Goal: Ask a question: Seek information or help from site administrators or community

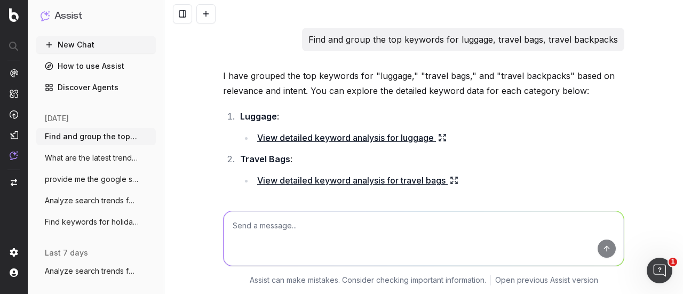
scroll to position [4692, 0]
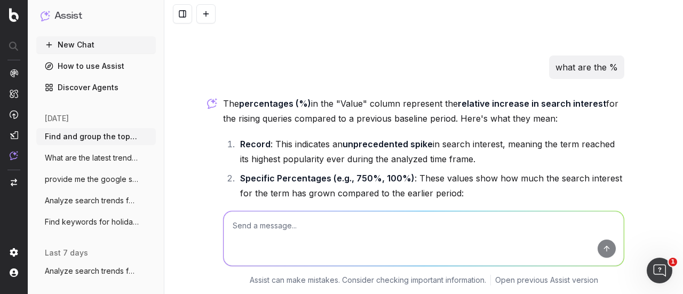
click at [251, 223] on textarea at bounding box center [423, 238] width 400 height 54
paste textarea "backpacks for travel bags for travel luggage carry on suitcase carry on hand lu…"
type textarea "can you give me the search volume for these terms: backpacks for travel bags fo…"
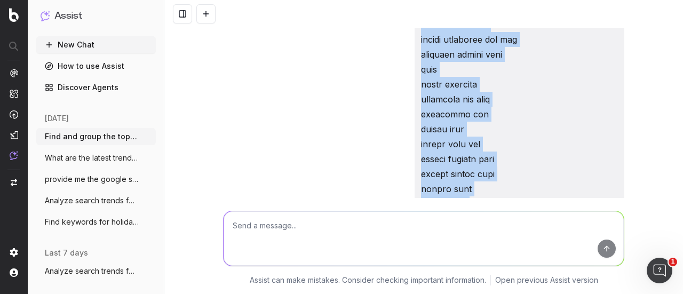
scroll to position [6326, 0]
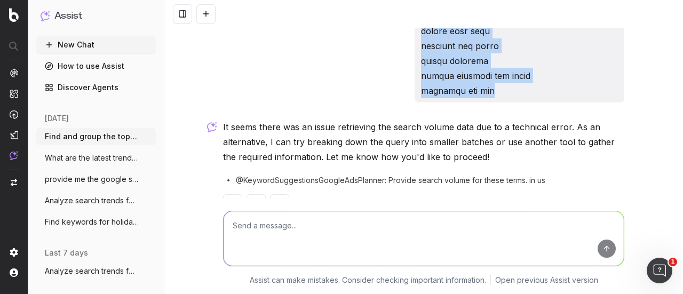
drag, startPoint x: 405, startPoint y: 72, endPoint x: 505, endPoint y: 61, distance: 99.8
copy p "can you give me the search volume for these terms: backpacks for travel bags fo…"
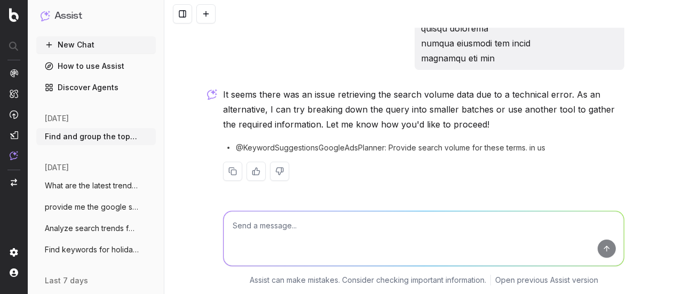
scroll to position [6370, 0]
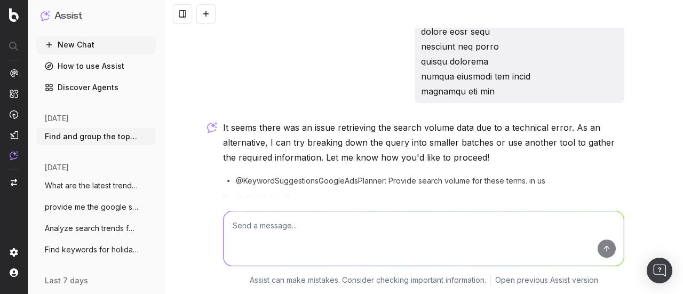
click at [260, 223] on textarea at bounding box center [423, 238] width 400 height 54
paste textarea "can you give me the search volume for these terms: backpacks for travel bags fo…"
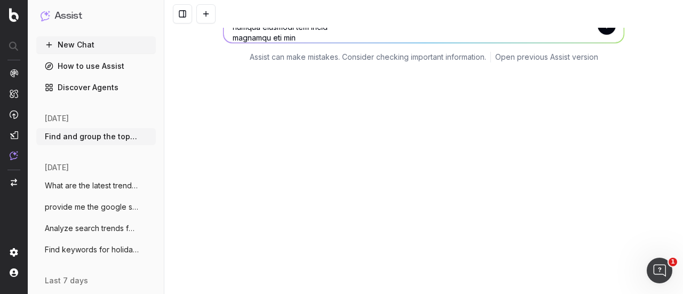
scroll to position [0, 0]
type textarea "can you give me the search volume for these terms: backpacks for travel bags fo…"
click at [86, 42] on button "New Chat" at bounding box center [95, 44] width 119 height 17
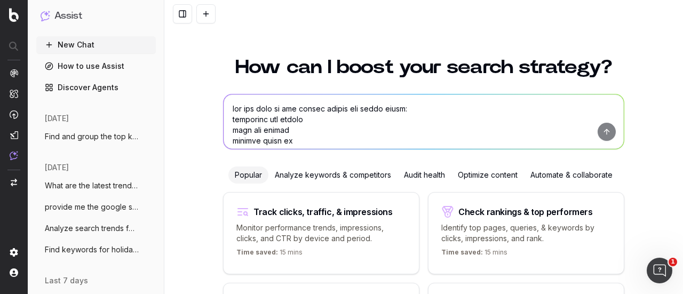
click at [250, 109] on textarea at bounding box center [423, 121] width 400 height 54
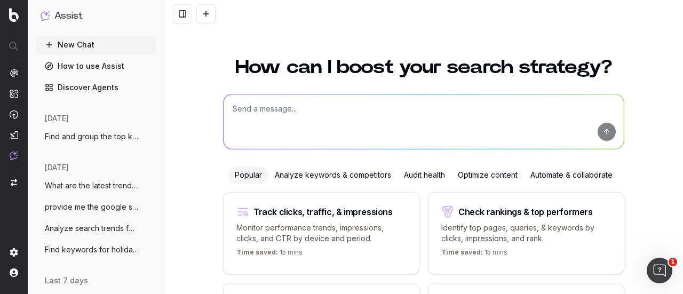
paste textarea "can you give me the search volume for these terms: backpacks for travel bags fo…"
type textarea "can you give me the search volume for these terms: backpacks for travel bags fo…"
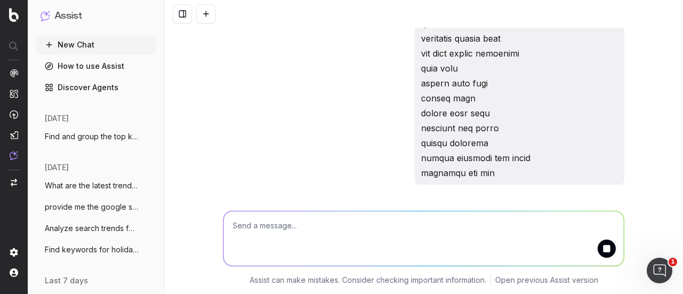
scroll to position [1229, 0]
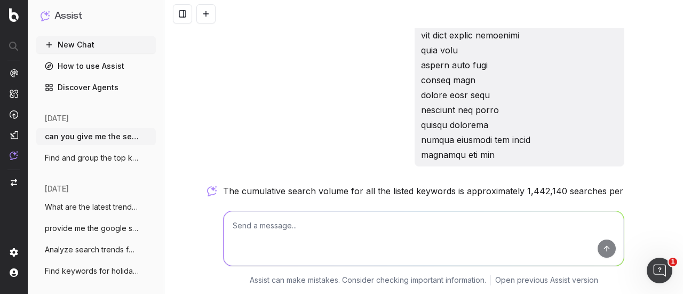
scroll to position [1329, 0]
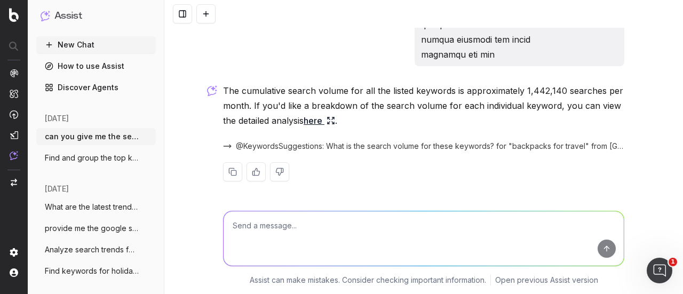
click at [317, 121] on link "here" at bounding box center [318, 120] width 31 height 15
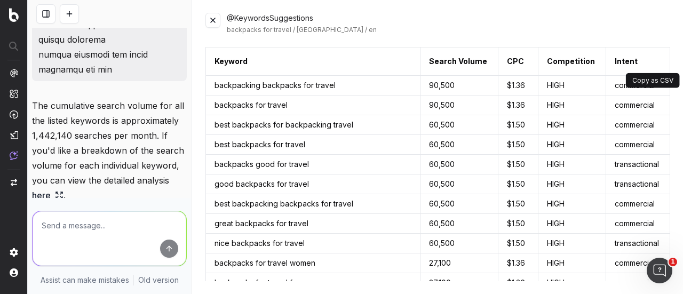
click at [650, 60] on button at bounding box center [659, 61] width 19 height 19
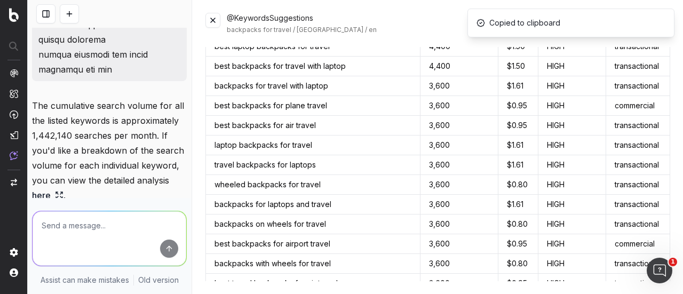
scroll to position [873, 0]
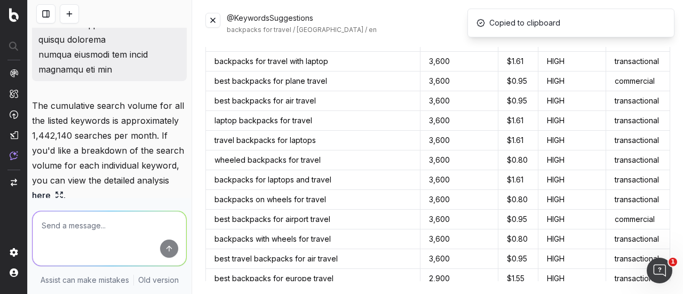
click at [66, 231] on textarea at bounding box center [110, 238] width 154 height 54
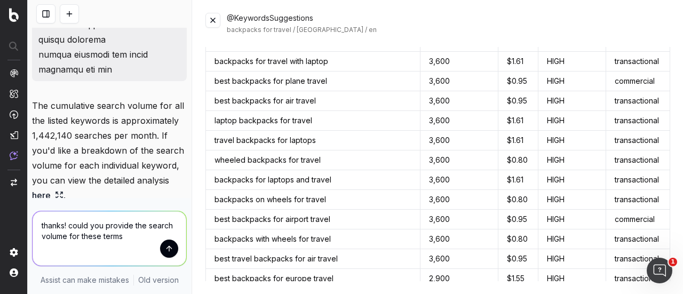
paste textarea "Keyword,Search Volume,CPC,Competition,Intent backpacking backpacks for travel,9…"
type textarea "thanks! could you provide the search volume for these terms Keyword,Search Volu…"
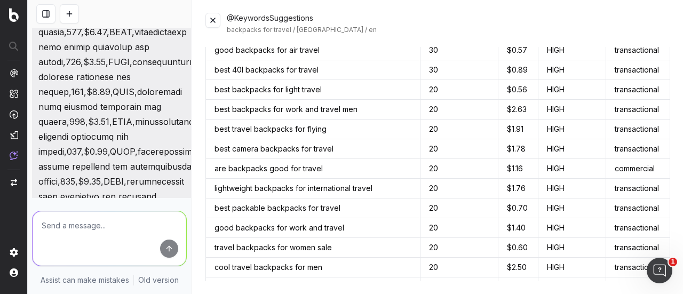
scroll to position [5661, 0]
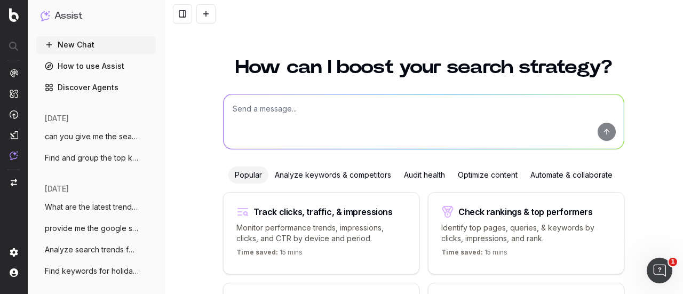
click at [238, 109] on textarea at bounding box center [423, 121] width 400 height 54
type textarea "C"
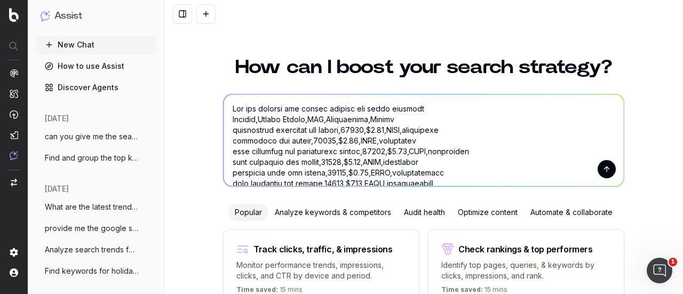
click at [354, 110] on textarea at bounding box center [423, 140] width 400 height 92
click at [412, 110] on textarea at bounding box center [423, 140] width 400 height 92
type textarea "Can you provide the search volume for these keywords Keyword,Search Volume,CPC,…"
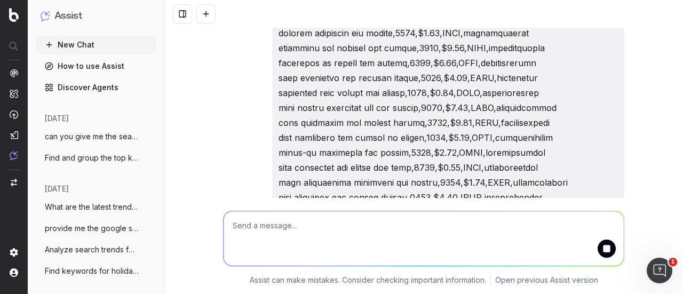
scroll to position [908, 0]
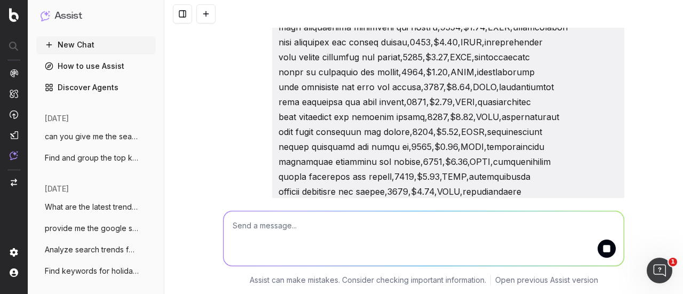
click at [298, 230] on textarea at bounding box center [423, 238] width 400 height 54
click at [601, 250] on button "submit" at bounding box center [606, 248] width 18 height 18
click at [244, 228] on textarea at bounding box center [423, 238] width 400 height 54
paste textarea "best luggage 2025 best carry on luggage 2025 ryanair passenger refund hand lugg…"
type textarea "best luggage 2025 best carry on luggage 2025 ryanair passenger refund hand lugg…"
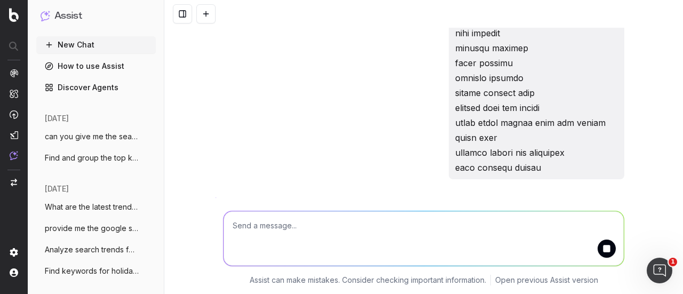
scroll to position [5167, 0]
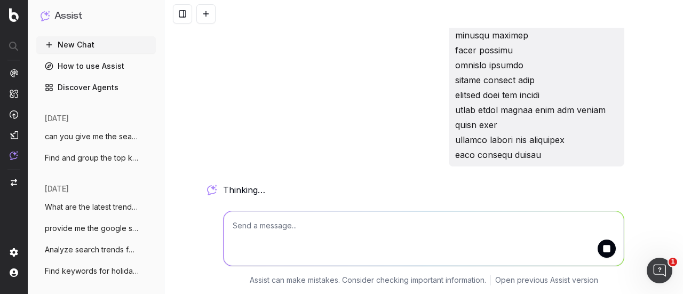
click at [644, 75] on div "thinking … Assist can make mistakes. Consider checking important information. O…" at bounding box center [423, 147] width 518 height 294
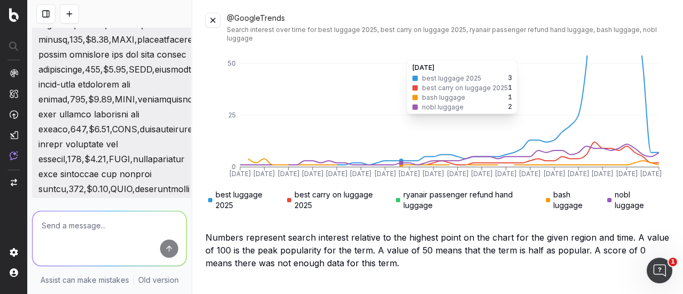
scroll to position [242, 0]
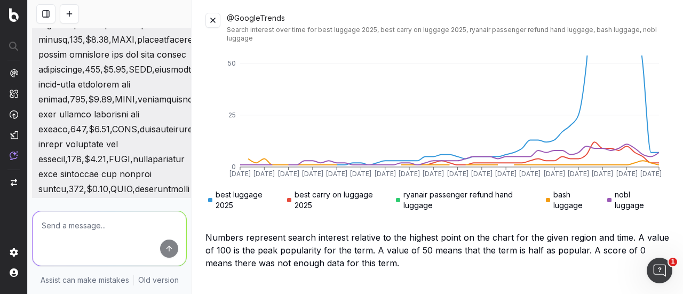
click at [258, 283] on link "View full Google Trends data" at bounding box center [263, 288] width 117 height 11
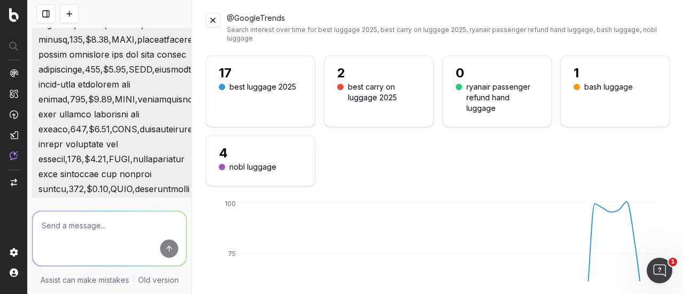
click at [213, 21] on button at bounding box center [212, 20] width 15 height 15
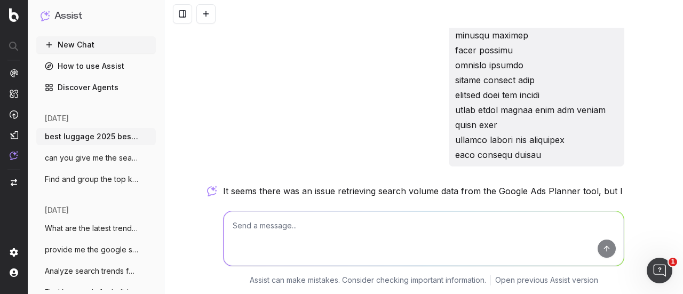
click at [253, 225] on textarea at bounding box center [423, 238] width 400 height 54
paste textarea
click at [244, 241] on textarea "could you provide the search volumefor these terms:" at bounding box center [423, 238] width 400 height 54
paste textarea "best luggage 2025 best carry on luggage 2025 ryanair passenger refund hand lugg…"
type textarea "could you provide the search volumefor these terms: best luggage 2025 best carr…"
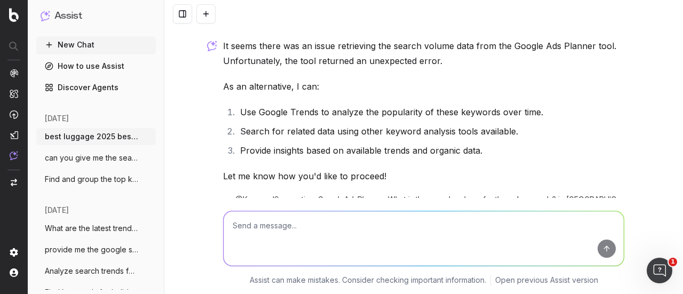
scroll to position [6356, 0]
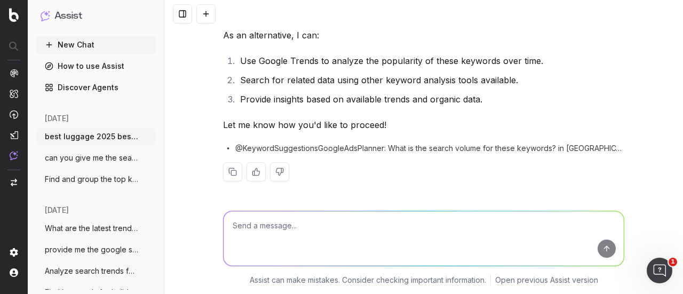
click at [61, 43] on button "New Chat" at bounding box center [95, 44] width 119 height 17
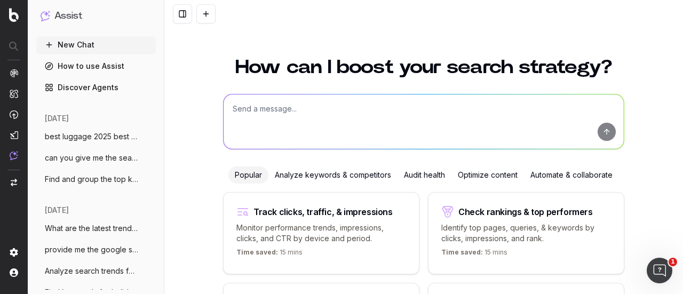
click at [244, 101] on textarea at bounding box center [423, 121] width 400 height 54
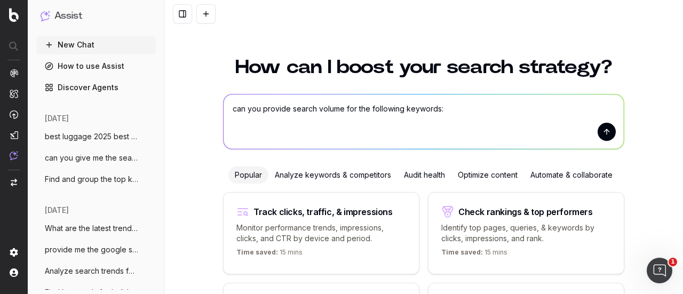
click at [302, 117] on textarea "can you provide search volume for the following keywords:" at bounding box center [423, 121] width 400 height 54
paste textarea "best luggage 2025 best carry on luggage 2025 ryanair passenger refund hand lugg…"
type textarea "can you provide search volume for the following keywords: best luggage 2025 bes…"
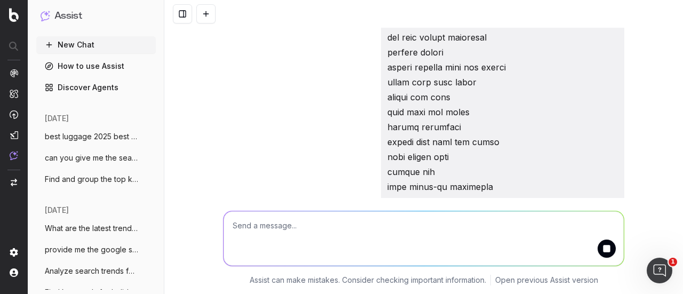
scroll to position [646, 0]
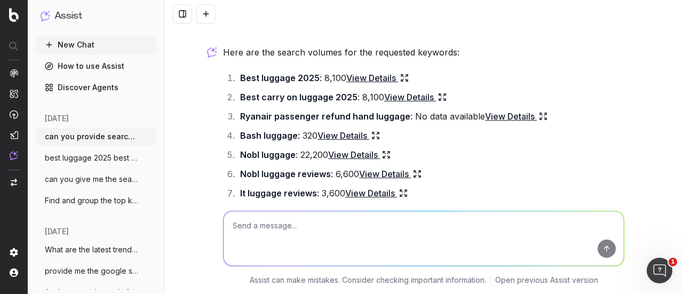
scroll to position [783, 0]
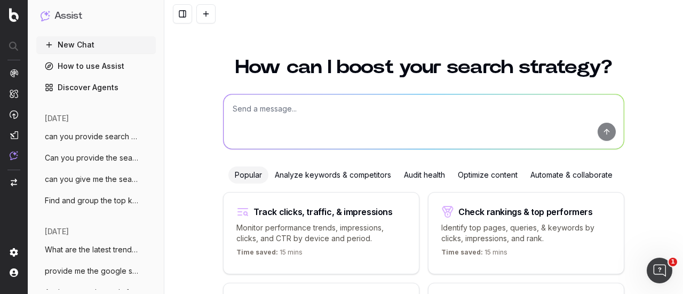
click at [274, 110] on textarea at bounding box center [423, 121] width 400 height 54
click at [253, 123] on textarea "can you give me the search volume for these keywords:" at bounding box center [423, 121] width 400 height 54
paste textarea "best luggage 2025 best carry on luggage 2025 ryanair passenger refund hand lugg…"
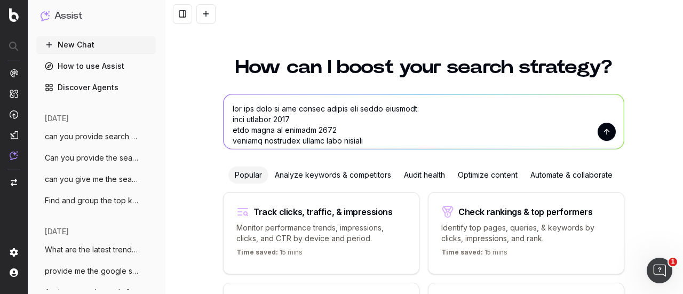
scroll to position [482, 0]
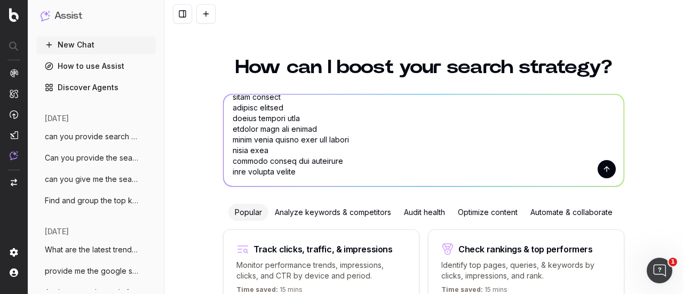
type textarea "can you give me the search volume for these keywords: best luggage 2025 best ca…"
click at [604, 164] on button "submit" at bounding box center [606, 169] width 18 height 18
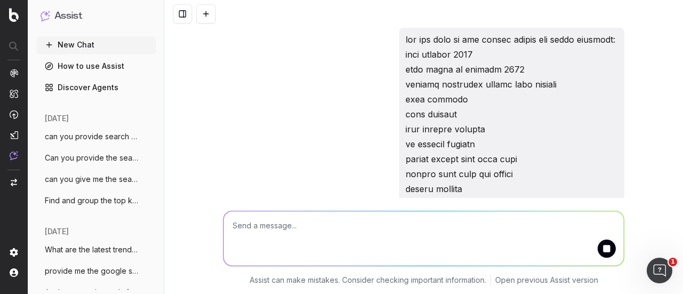
scroll to position [0, 0]
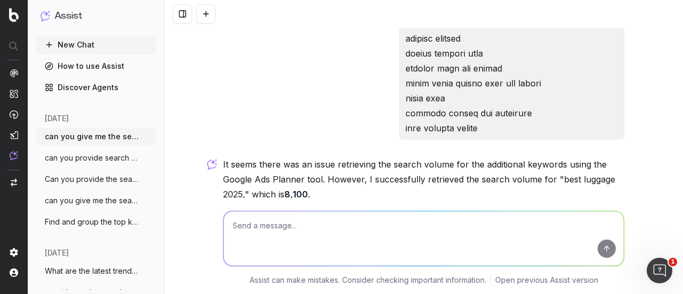
scroll to position [792, 0]
